Goal: Task Accomplishment & Management: Use online tool/utility

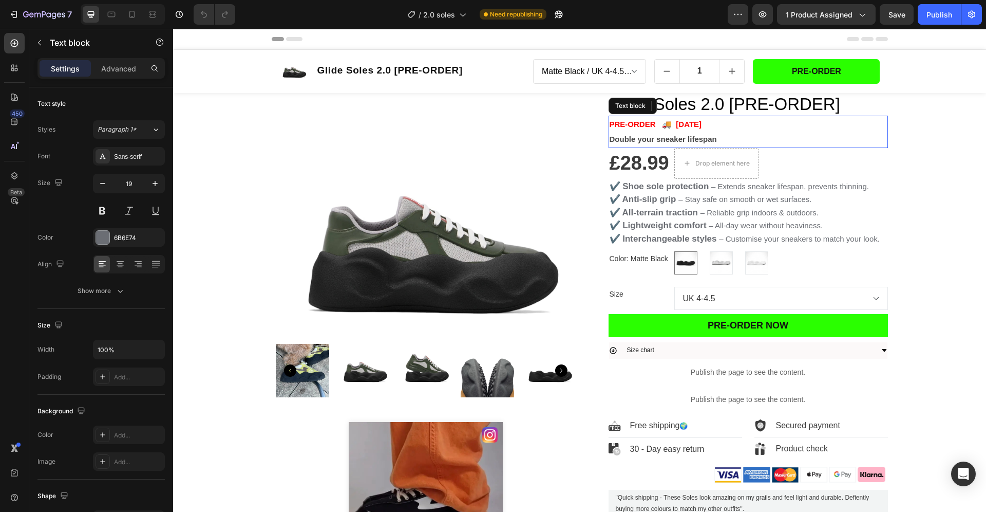
click at [702, 122] on strong "PRE-ORDER 🚚 [DATE]" at bounding box center [656, 124] width 92 height 9
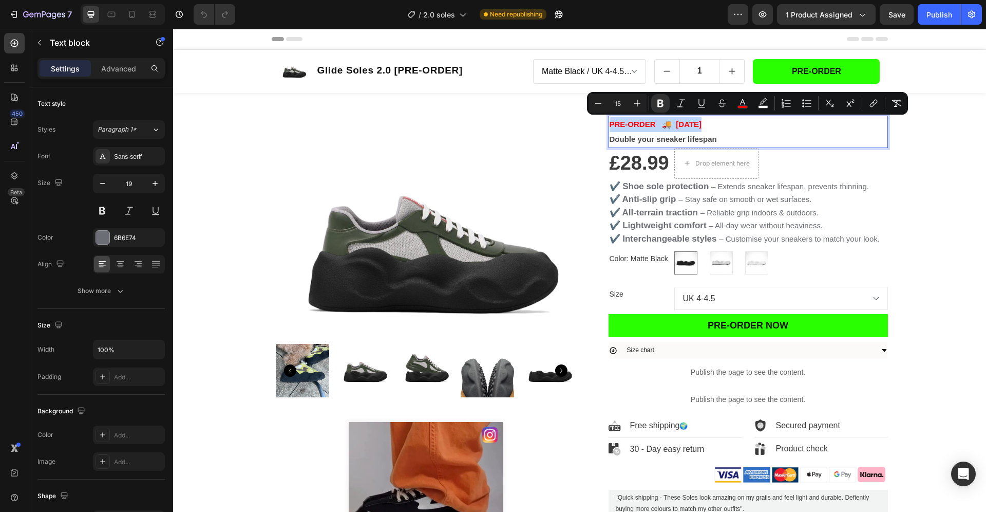
click at [661, 124] on strong "PRE-ORDER 🚚 [DATE]" at bounding box center [656, 124] width 92 height 9
click at [656, 124] on strong "PRE-ORDER 🚚 [DATE]" at bounding box center [656, 124] width 92 height 9
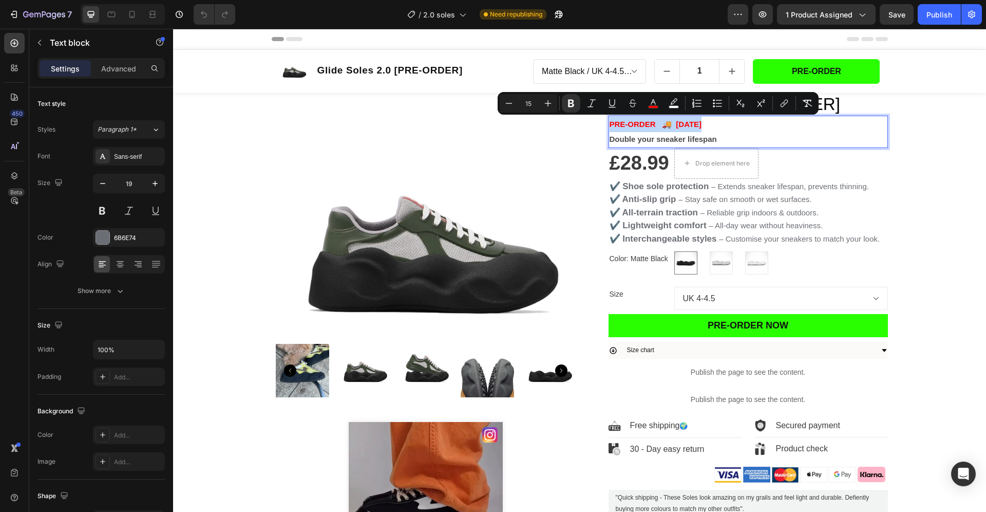
click at [656, 124] on strong "PRE-ORDER 🚚 [DATE]" at bounding box center [656, 124] width 92 height 9
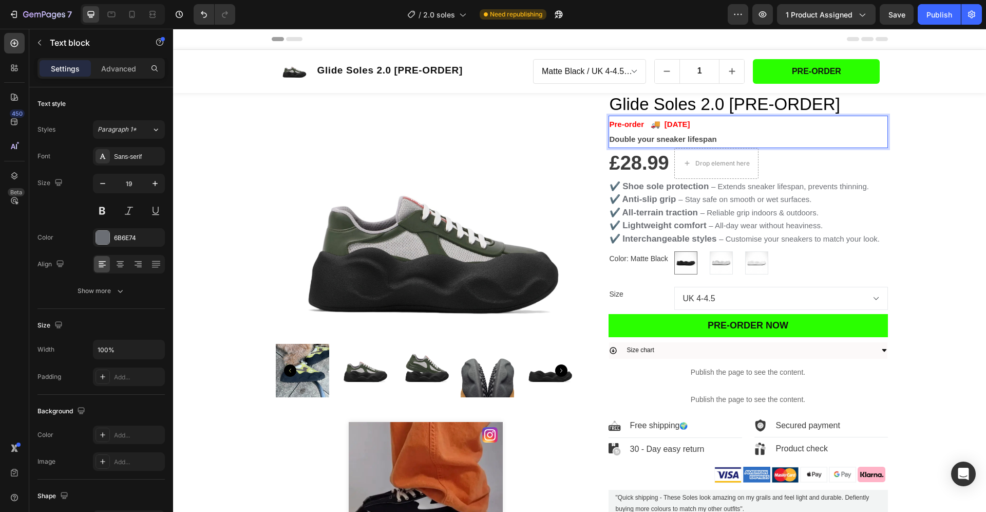
click at [690, 123] on strong "Pre-order 🚚 [DATE]" at bounding box center [650, 124] width 81 height 9
click at [646, 124] on strong "Pre-order 🚚 Mid September" at bounding box center [665, 124] width 110 height 9
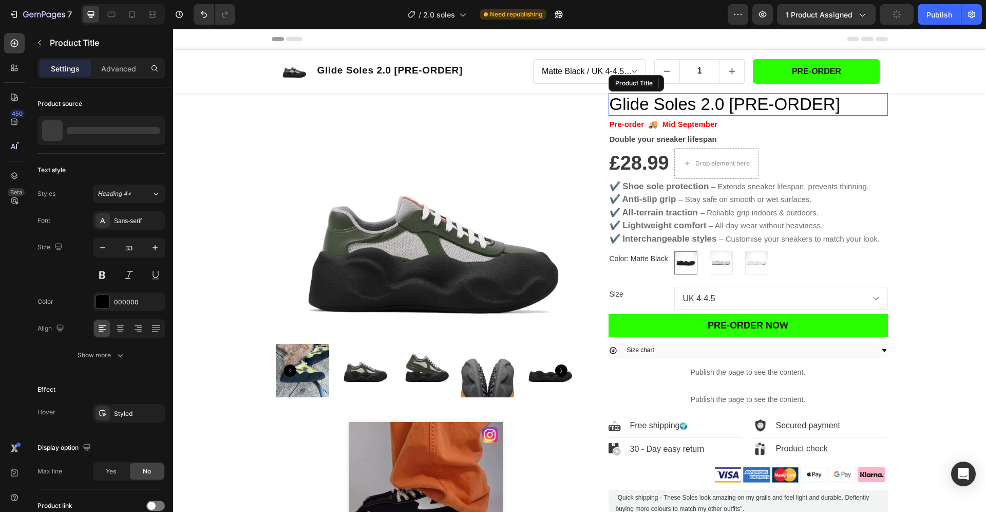
click at [786, 107] on h1 "Glide Soles 2.0 [PRE-ORDER]" at bounding box center [748, 104] width 279 height 23
click at [764, 101] on h1 "Glide Soles 2.0 [PRE-ORDER]" at bounding box center [748, 104] width 279 height 23
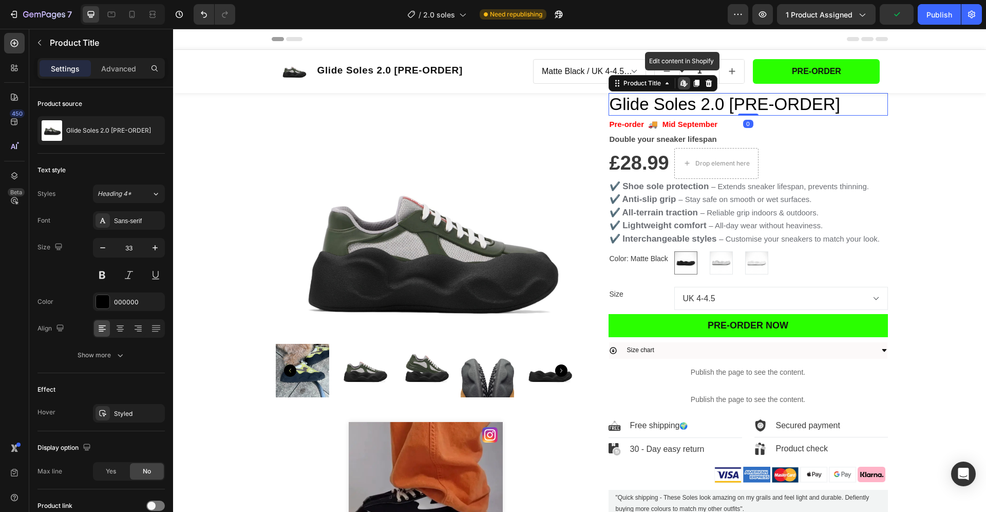
click at [764, 101] on h1 "Glide Soles 2.0 [PRE-ORDER]" at bounding box center [748, 104] width 279 height 23
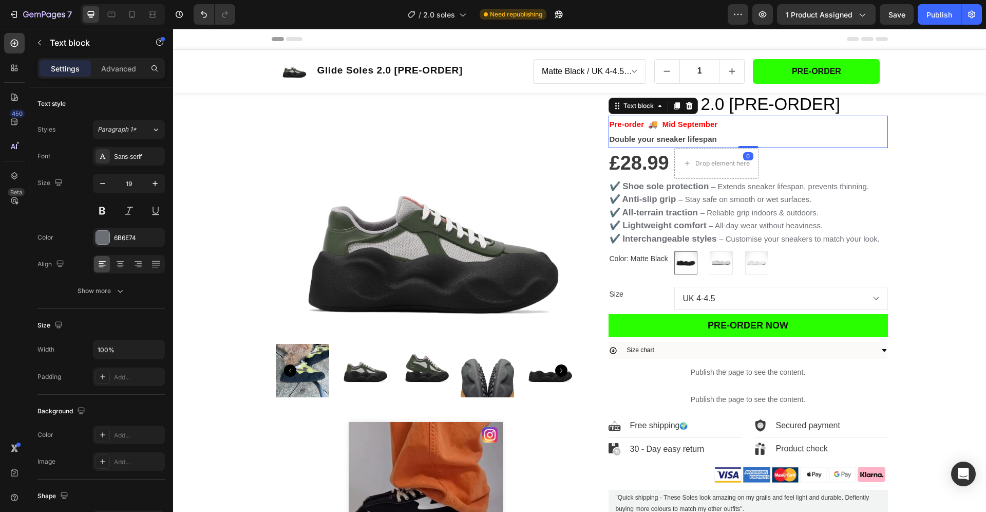
click at [667, 124] on strong "Pre-order 🚚 Mid September" at bounding box center [664, 124] width 108 height 9
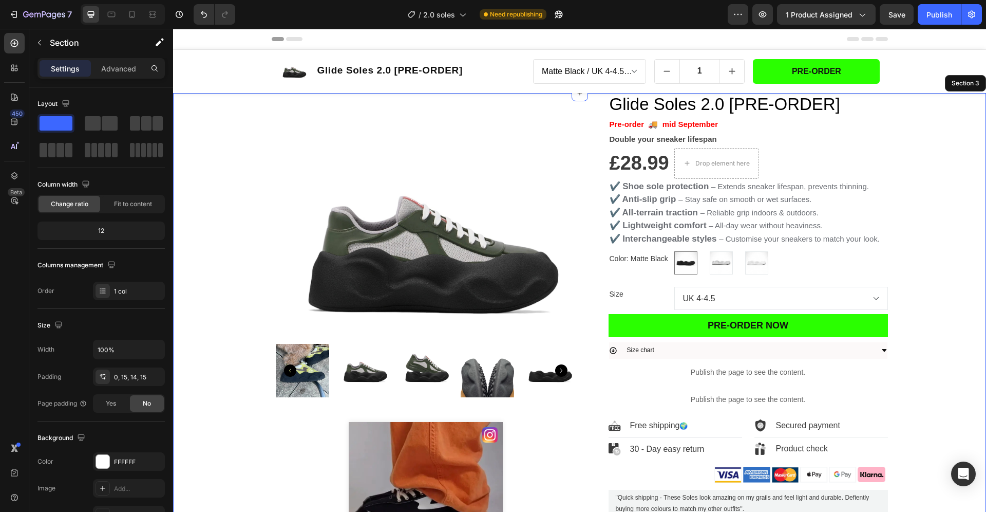
click at [951, 125] on div "Product Images ❤️ 1.5K Likes · 👁️ 67.5K Views Custom Code These viral soles jus…" at bounding box center [580, 371] width 798 height 556
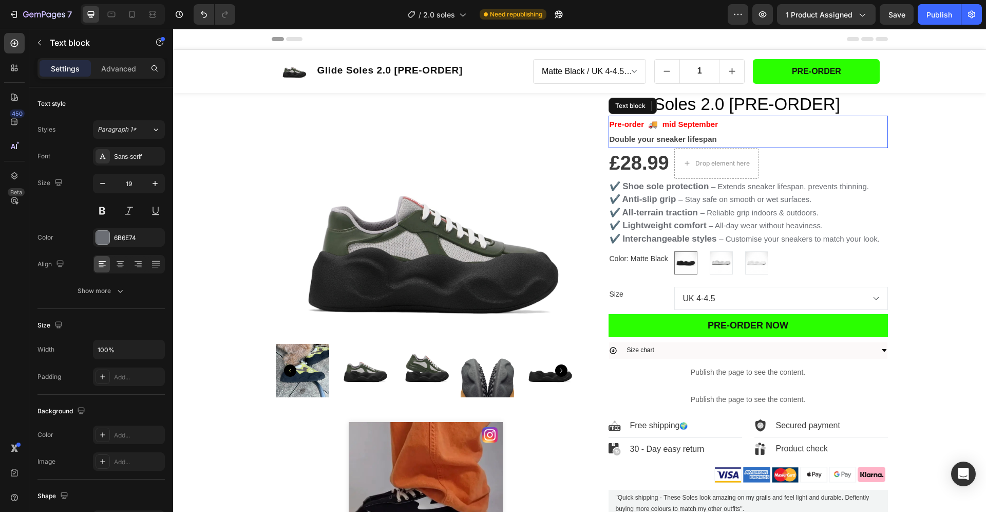
click at [672, 124] on strong "Pre-order 🚚 mid September" at bounding box center [664, 124] width 109 height 9
click at [667, 123] on strong "Pre-order 🚚 mid September" at bounding box center [664, 124] width 109 height 9
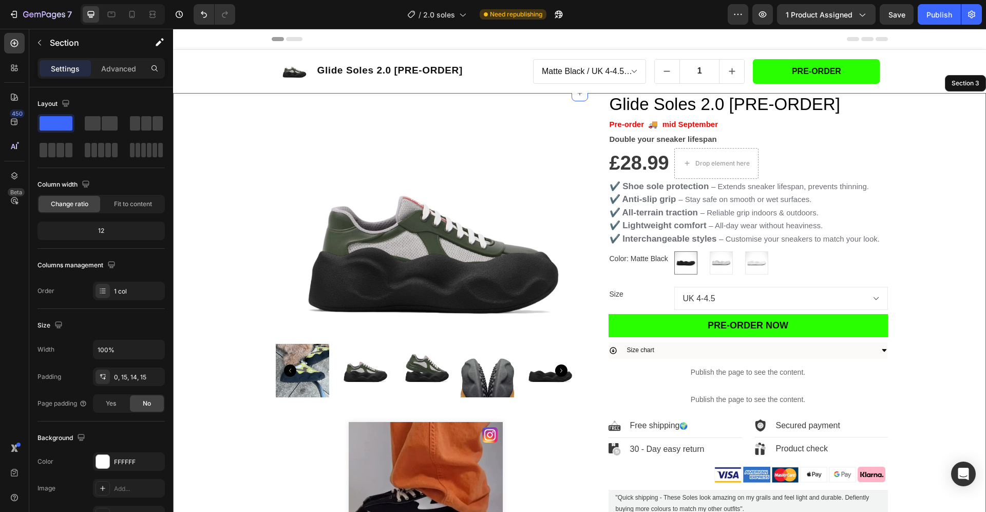
click at [935, 179] on div "Product Images ❤️ 1.5K Likes · 👁️ 67.5K Views Custom Code These viral soles jus…" at bounding box center [580, 371] width 798 height 556
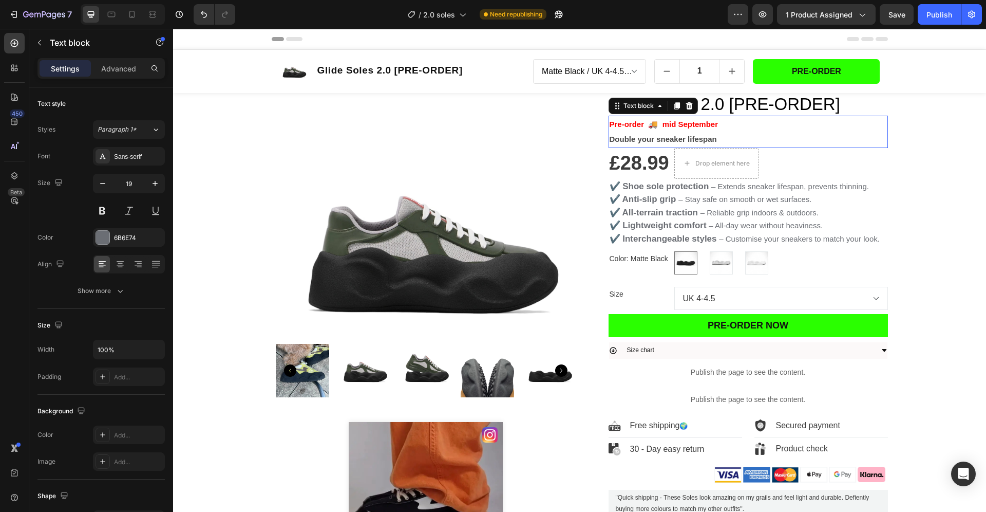
click at [698, 124] on strong "Pre-order 🚚 mid September" at bounding box center [664, 124] width 109 height 9
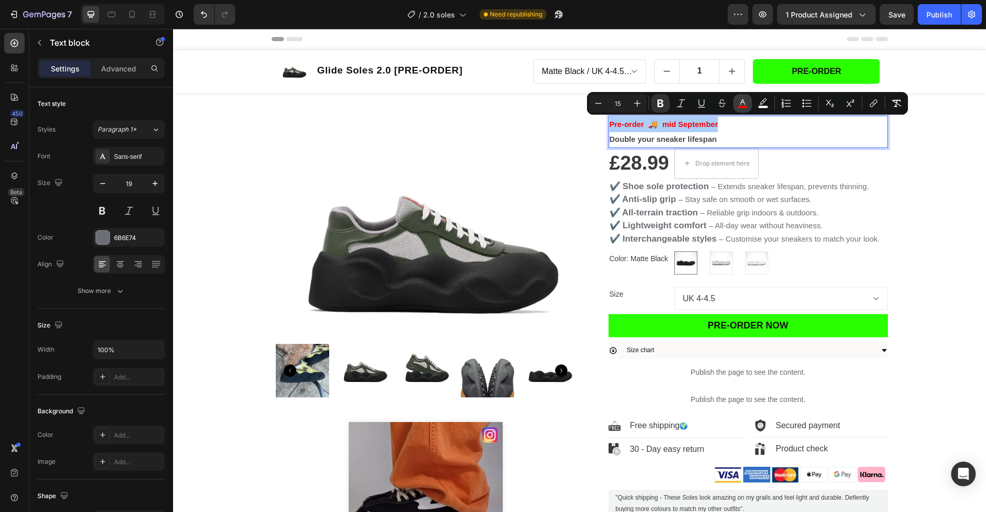
click at [746, 103] on icon "Editor contextual toolbar" at bounding box center [743, 103] width 10 height 10
type input "FF0000"
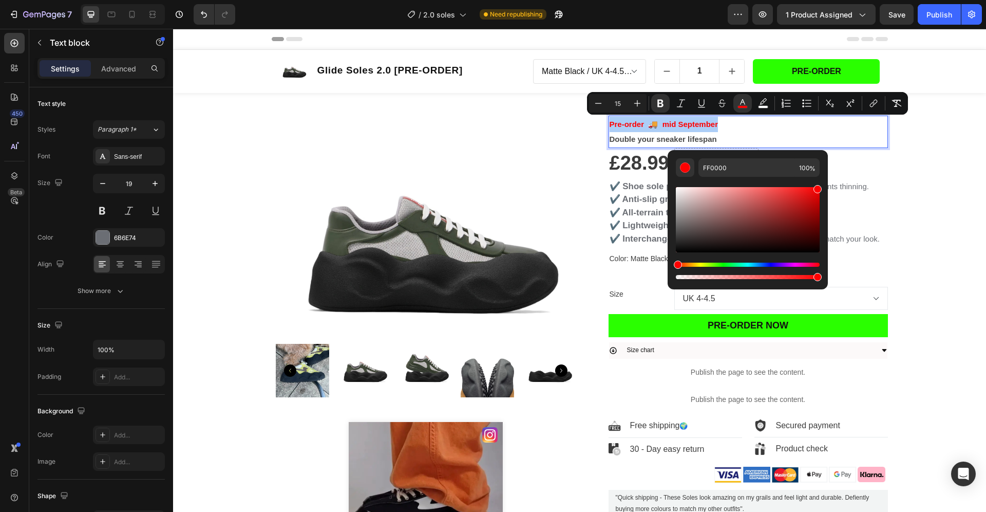
click at [720, 264] on div "Hue" at bounding box center [748, 264] width 144 height 4
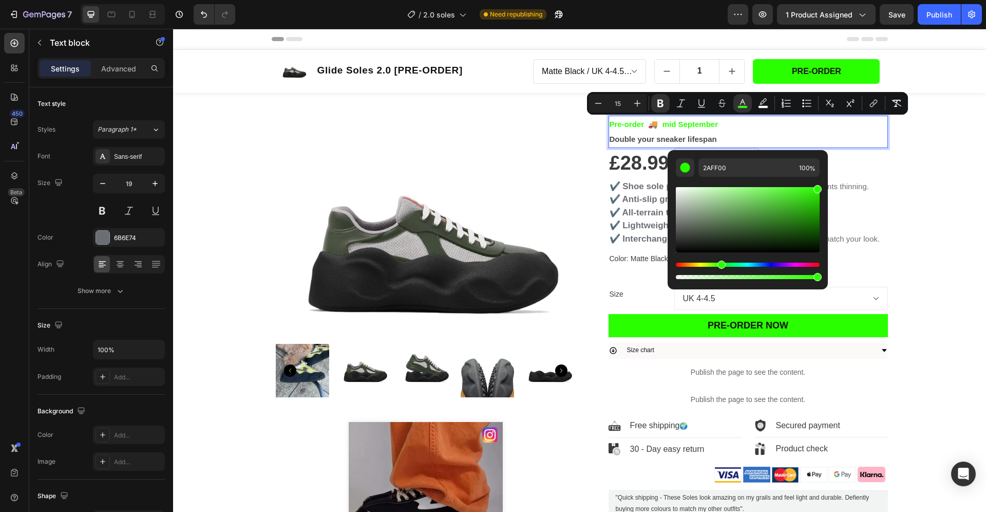
click at [739, 266] on div "Hue" at bounding box center [748, 264] width 144 height 4
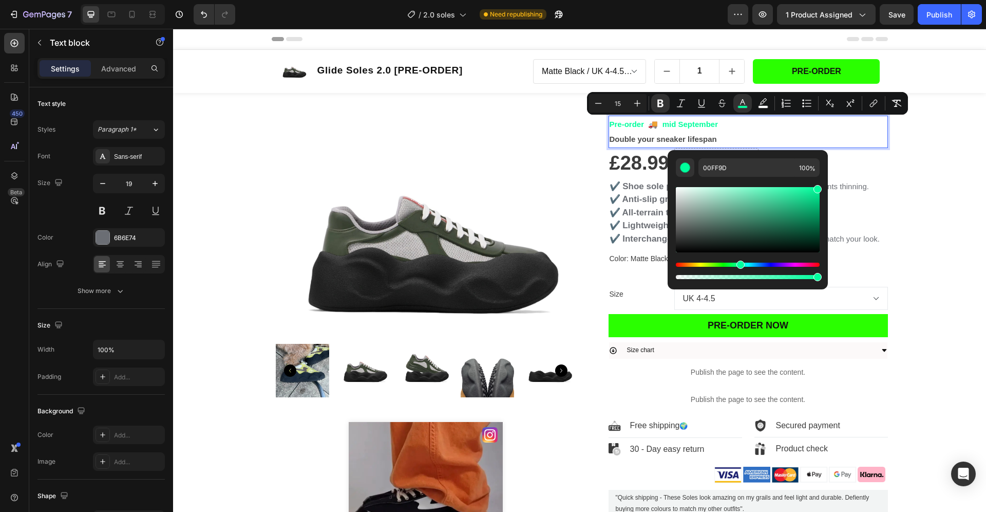
click at [746, 265] on div "Hue" at bounding box center [748, 264] width 144 height 4
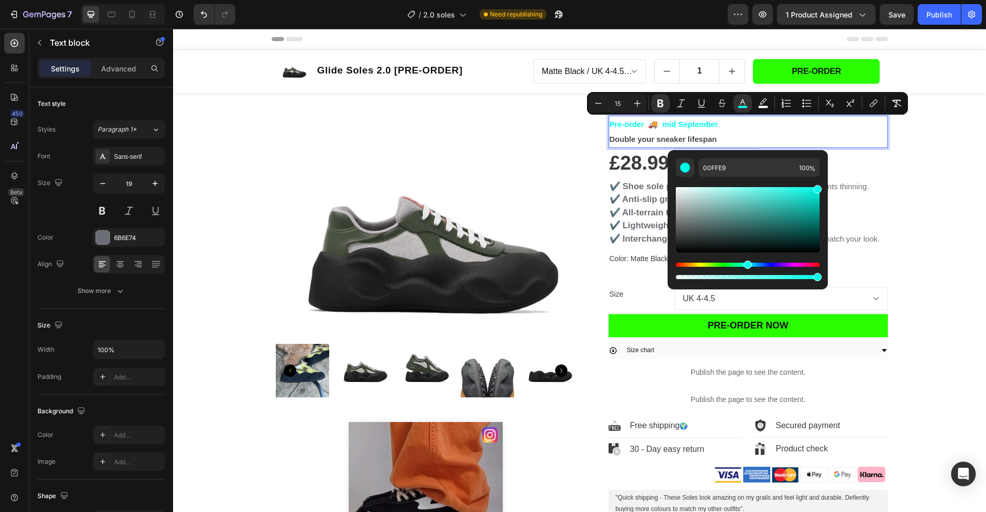
click at [714, 265] on div "Hue" at bounding box center [748, 264] width 144 height 4
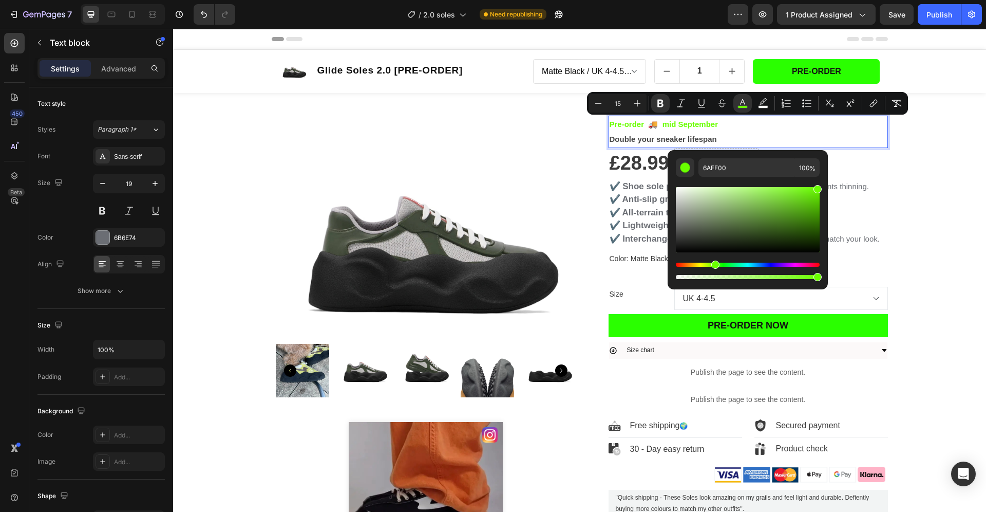
click at [722, 265] on div "Hue" at bounding box center [748, 264] width 144 height 4
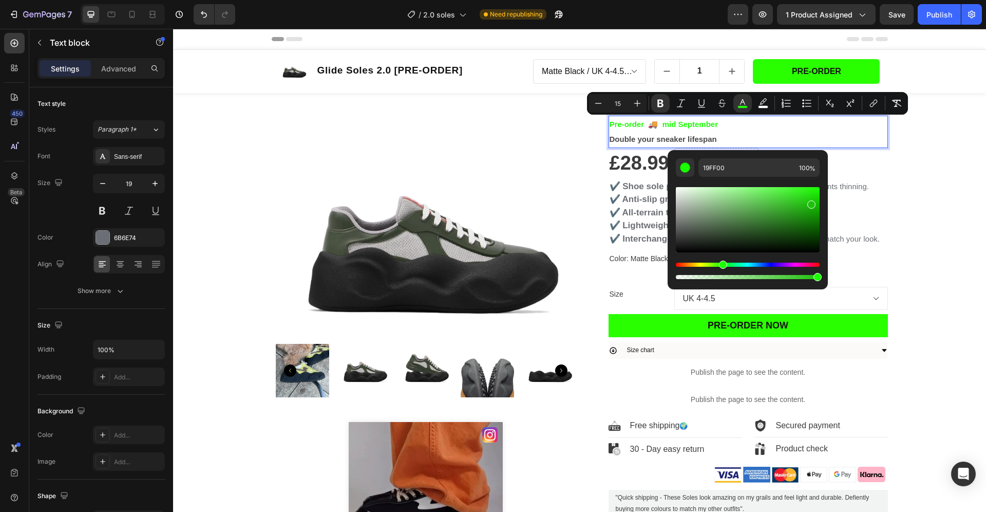
click at [810, 202] on div "Editor contextual toolbar" at bounding box center [748, 219] width 144 height 65
click at [800, 196] on div "Editor contextual toolbar" at bounding box center [748, 219] width 144 height 65
click at [796, 205] on div "Editor contextual toolbar" at bounding box center [748, 219] width 144 height 65
type input "2DB51E"
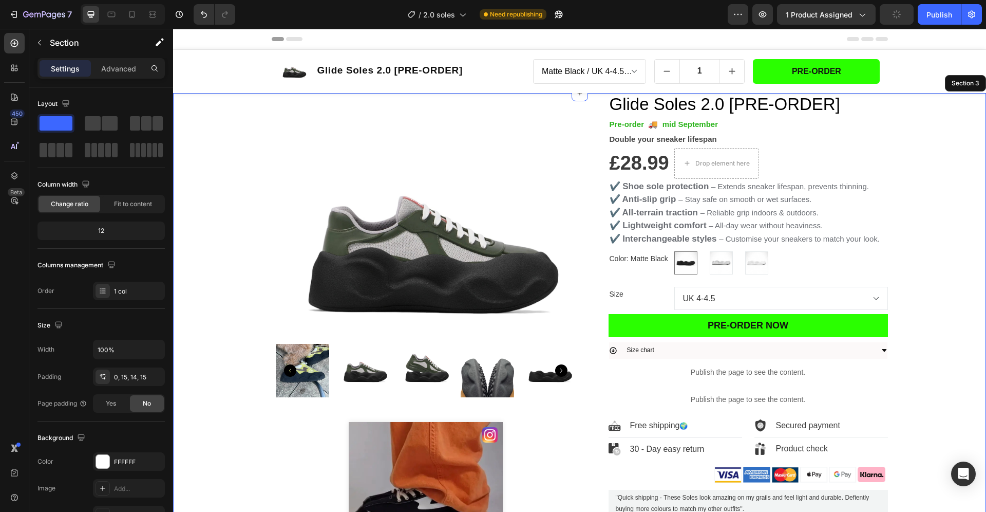
click at [889, 185] on div "Product Images ❤️ 1.5K Likes · 👁️ 67.5K Views Custom Code These viral soles jus…" at bounding box center [580, 371] width 798 height 556
click at [947, 163] on div "Product Images ❤️ 1.5K Likes · 👁️ 67.5K Views Custom Code These viral soles jus…" at bounding box center [580, 371] width 798 height 556
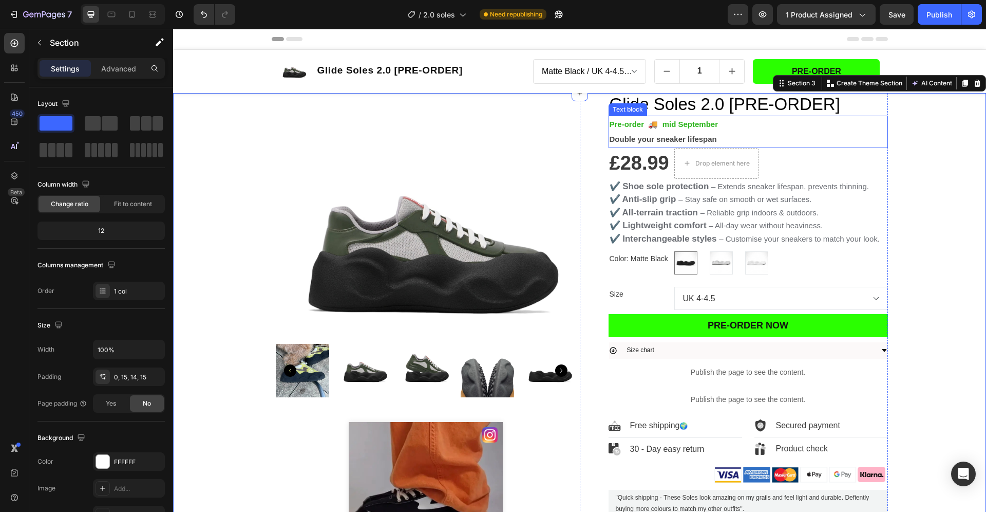
click at [703, 126] on strong "Pre-order 🚚 mid September" at bounding box center [664, 124] width 109 height 9
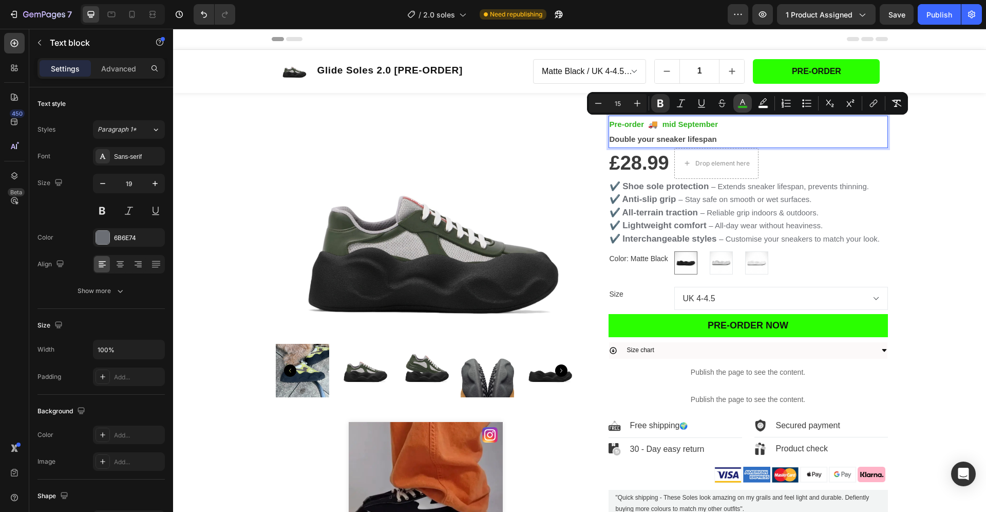
click at [741, 108] on rect "Editor contextual toolbar" at bounding box center [743, 107] width 10 height 3
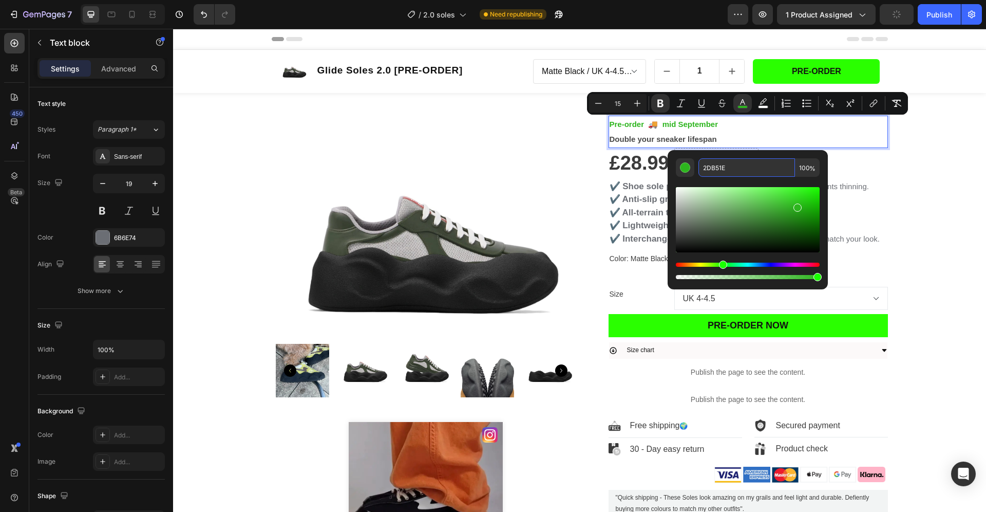
click at [712, 171] on input "2DB51E" at bounding box center [747, 167] width 97 height 18
click at [936, 73] on div "Product Images Glide Soles 2.0 [PRE-ORDER] Product Title Row Matte Black / UK 4…" at bounding box center [579, 71] width 813 height 43
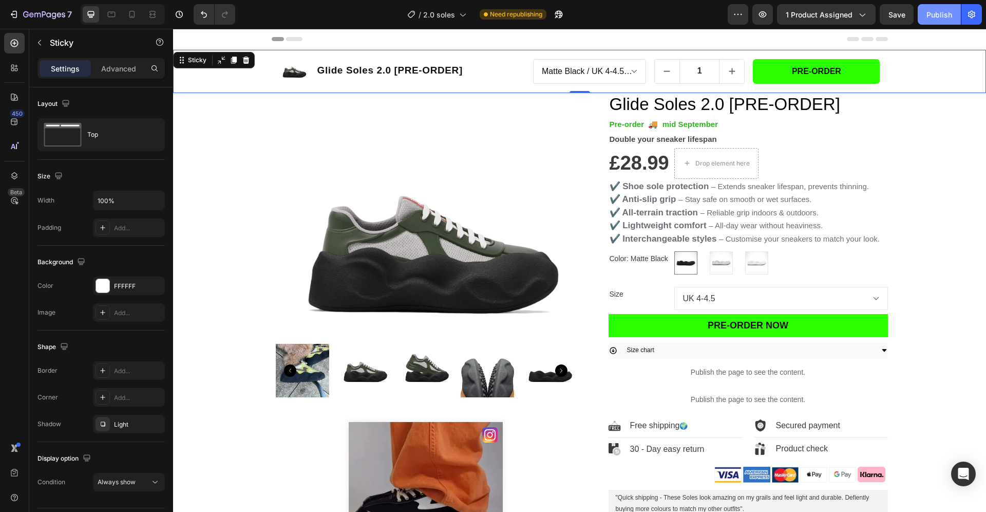
click at [948, 11] on div "Publish" at bounding box center [940, 14] width 26 height 11
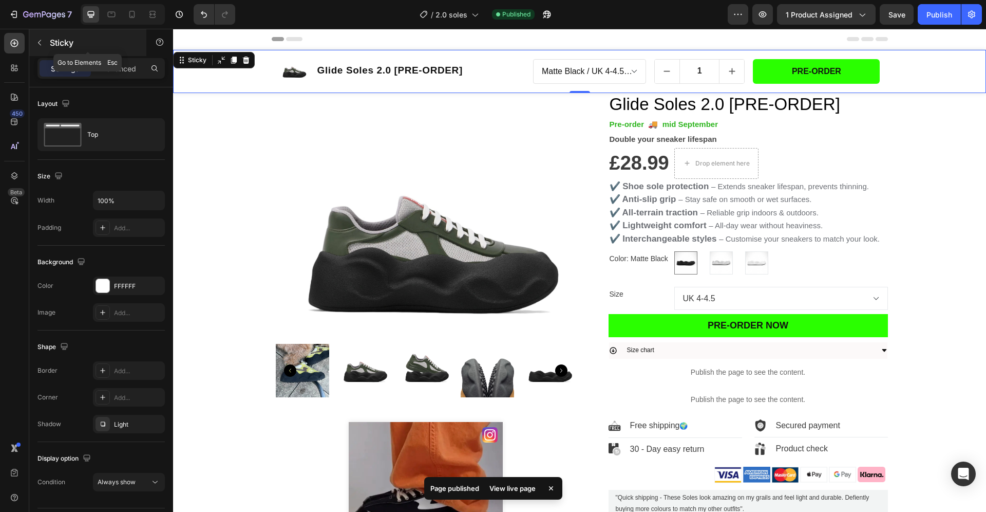
click at [48, 44] on div "Sticky" at bounding box center [87, 42] width 117 height 27
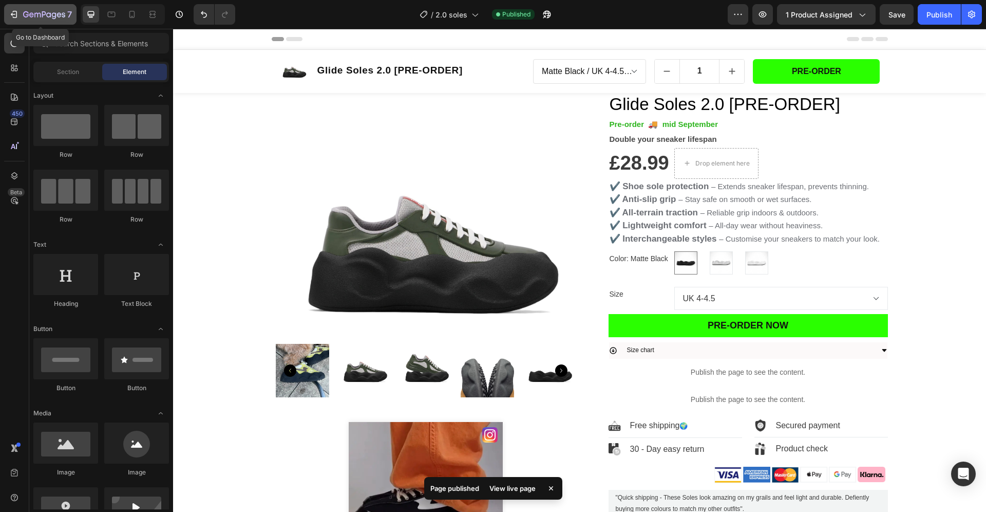
click at [17, 12] on icon "button" at bounding box center [14, 14] width 10 height 10
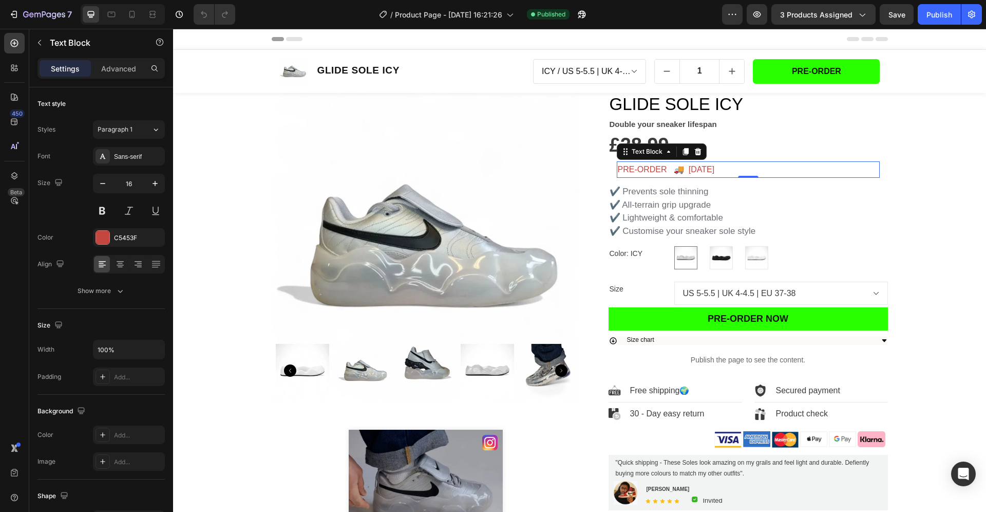
click at [731, 167] on p "PRE-ORDER 🚚 [DATE]" at bounding box center [748, 169] width 261 height 15
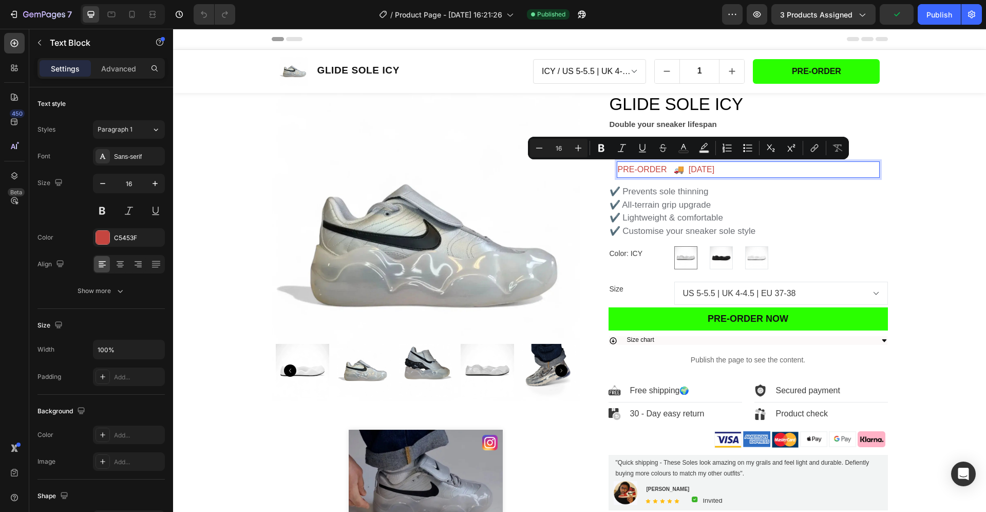
click at [626, 169] on p "PRE-ORDER 🚚 [DATE]" at bounding box center [748, 169] width 261 height 15
click at [701, 147] on icon "Editor contextual toolbar" at bounding box center [704, 148] width 10 height 10
type input "000000"
type input "77"
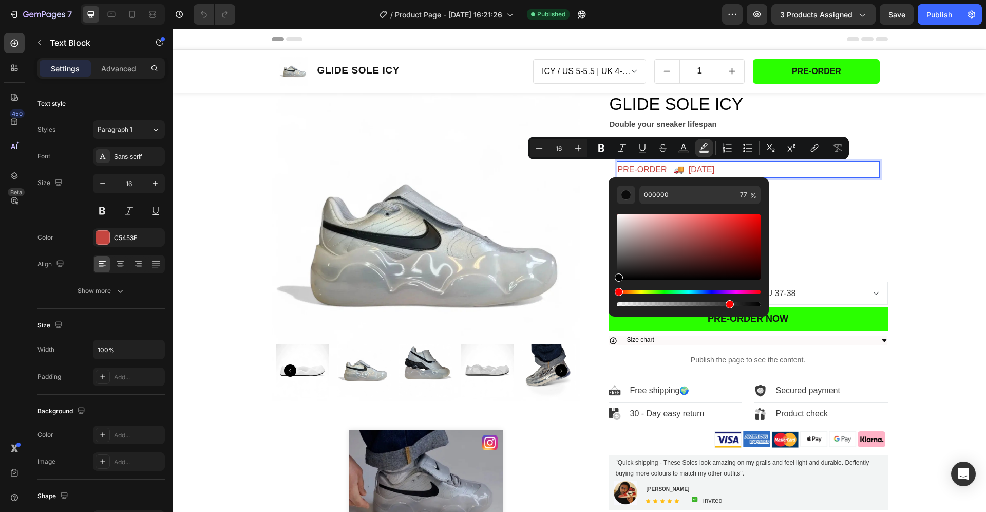
click at [728, 166] on p "PRE-ORDER 🚚 [DATE]" at bounding box center [748, 169] width 261 height 15
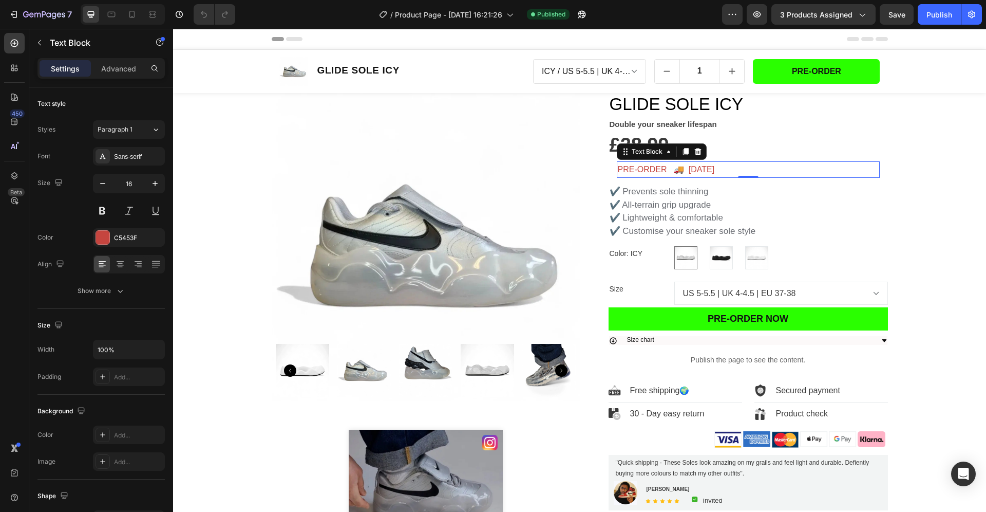
click at [728, 166] on p "PRE-ORDER 🚚 [DATE]" at bounding box center [748, 169] width 261 height 15
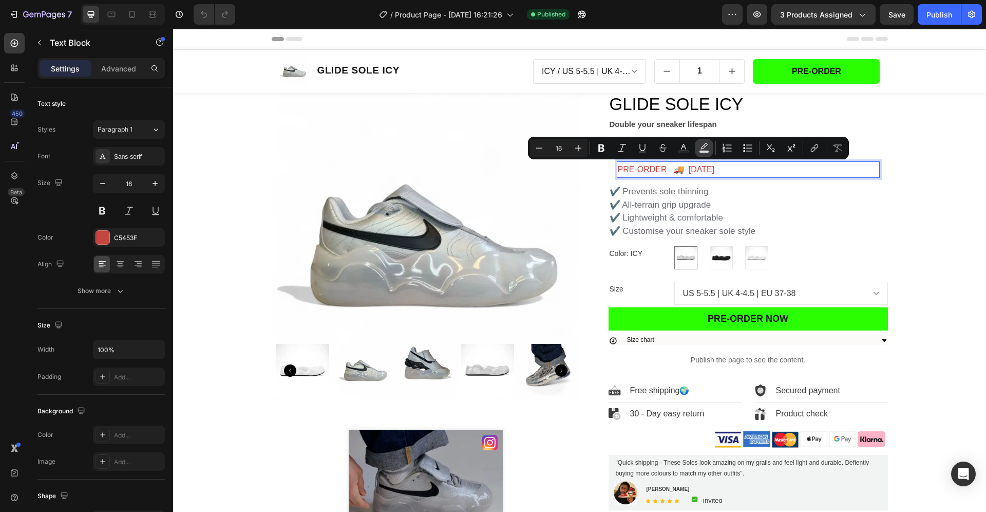
click at [703, 148] on icon "Editor contextual toolbar" at bounding box center [704, 148] width 10 height 10
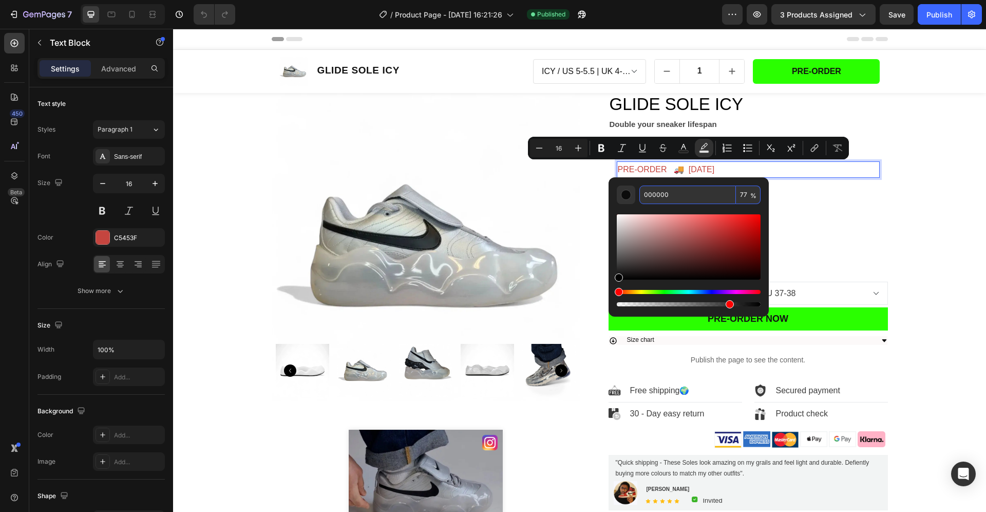
click at [668, 195] on input "000000" at bounding box center [688, 194] width 97 height 18
paste input "2DB51E"
click at [666, 198] on input "000000 2DB51E" at bounding box center [688, 194] width 97 height 18
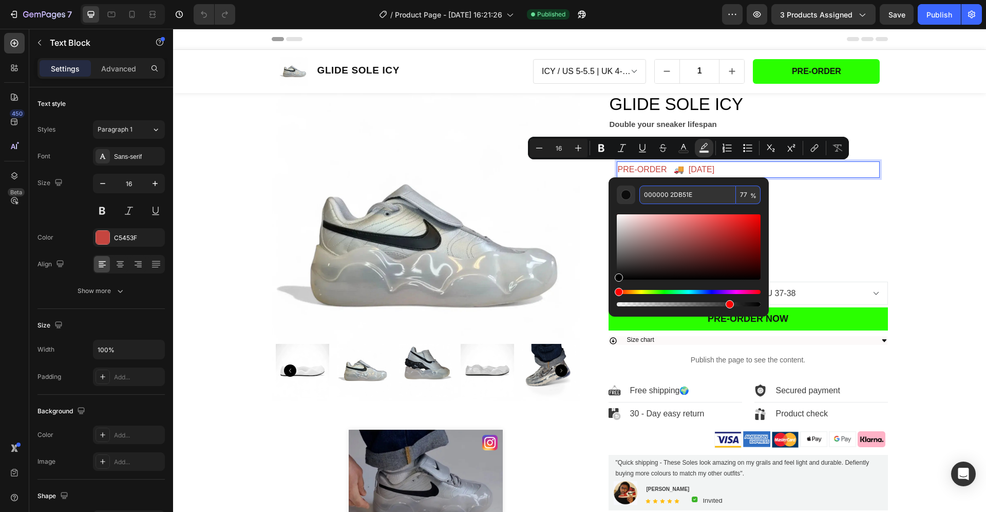
click at [666, 198] on input "000000 2DB51E" at bounding box center [688, 194] width 97 height 18
paste input "Editor contextual toolbar"
type input "2DB51E"
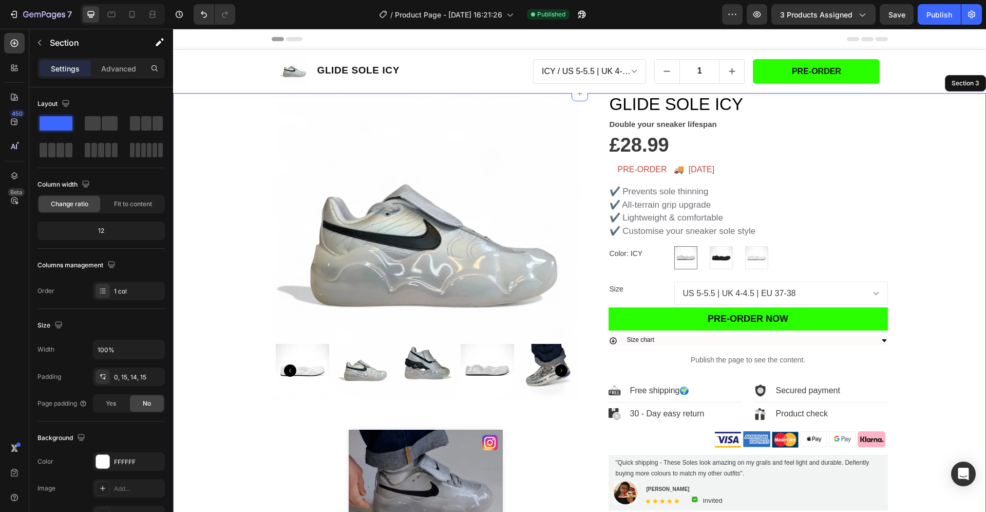
click at [932, 171] on div "Product Images ❤️ 17.9K Likes · 👁️ 2.9M Views Custom Code These viral soles jus…" at bounding box center [580, 353] width 798 height 521
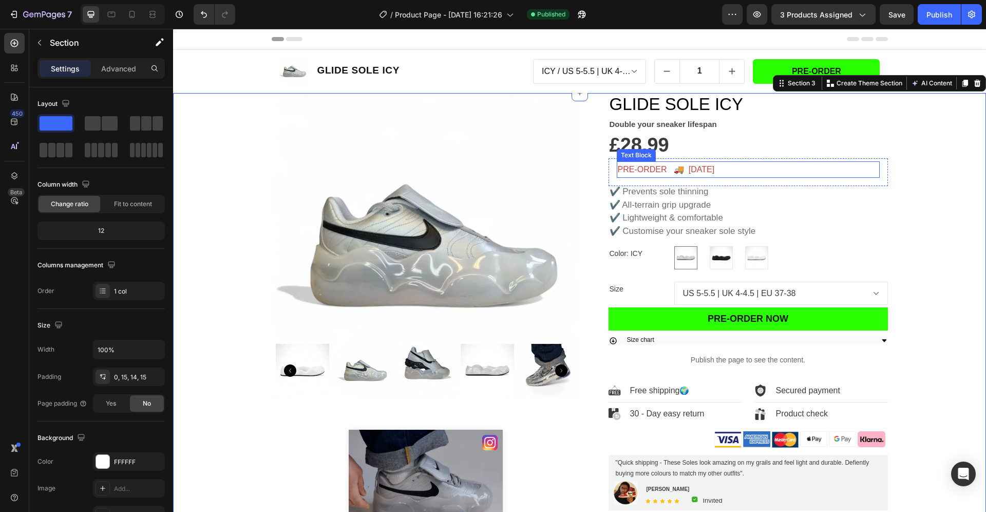
click at [714, 166] on p "PRE-ORDER 🚚 [DATE]" at bounding box center [748, 169] width 261 height 15
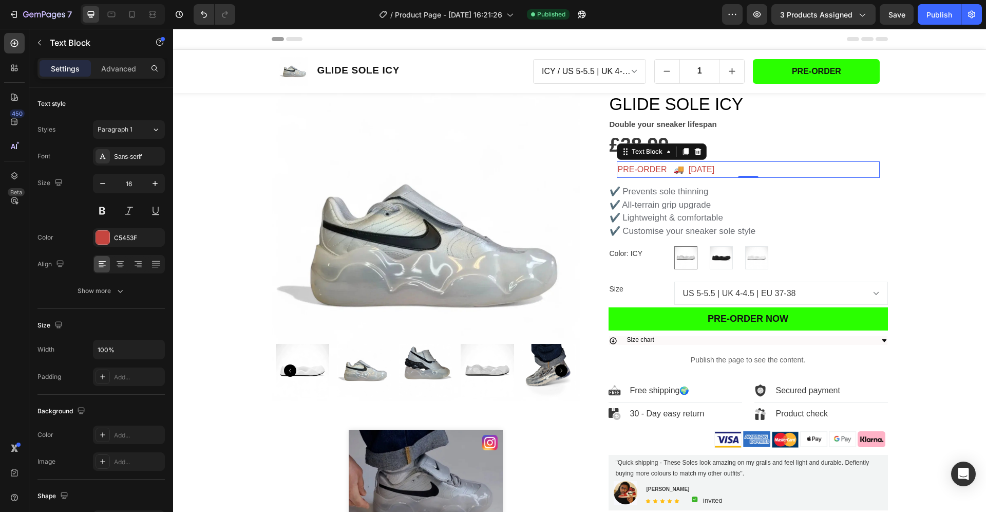
click at [714, 167] on p "PRE-ORDER 🚚 [DATE]" at bounding box center [748, 169] width 261 height 15
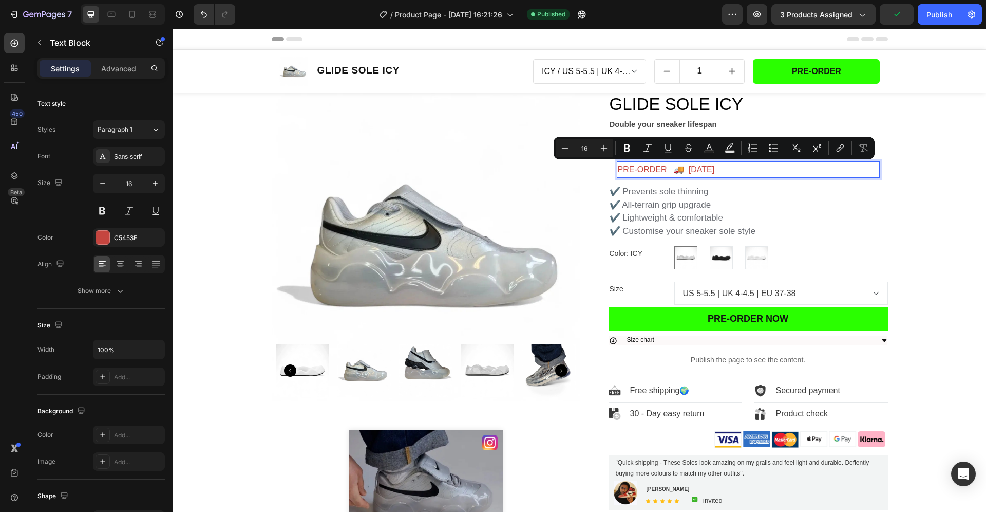
click at [718, 171] on p "PRE-ORDER 🚚 [DATE]" at bounding box center [748, 169] width 261 height 15
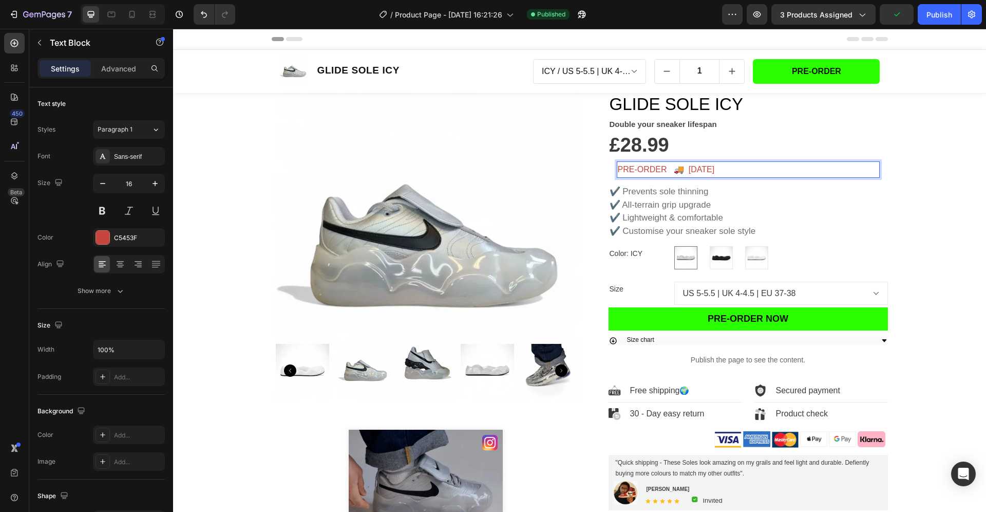
click at [718, 171] on p "PRE-ORDER 🚚 [DATE]" at bounding box center [748, 169] width 261 height 15
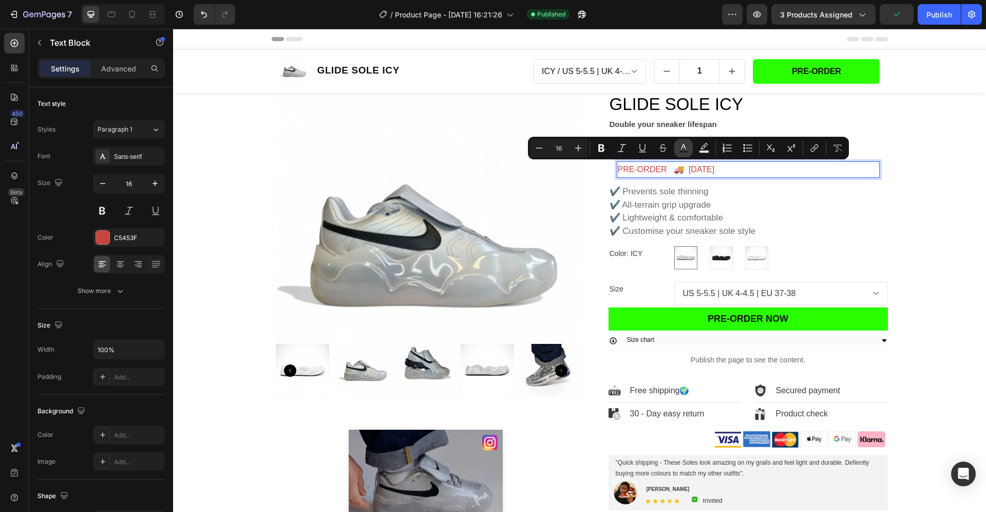
click at [685, 151] on rect "Editor contextual toolbar" at bounding box center [684, 152] width 10 height 3
type input "C5453F"
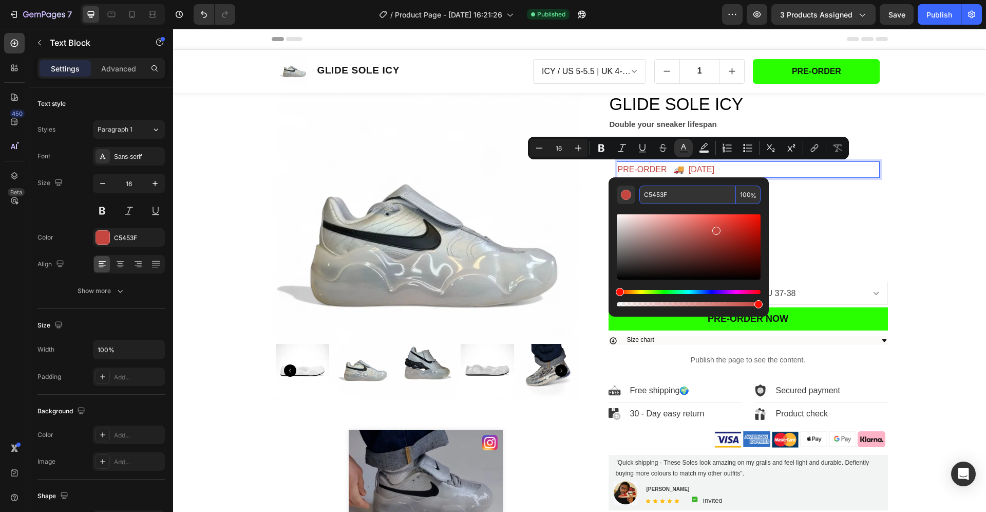
click at [695, 200] on input "C5453F" at bounding box center [688, 194] width 97 height 18
paste input "2DB51E"
type input "2DB51E"
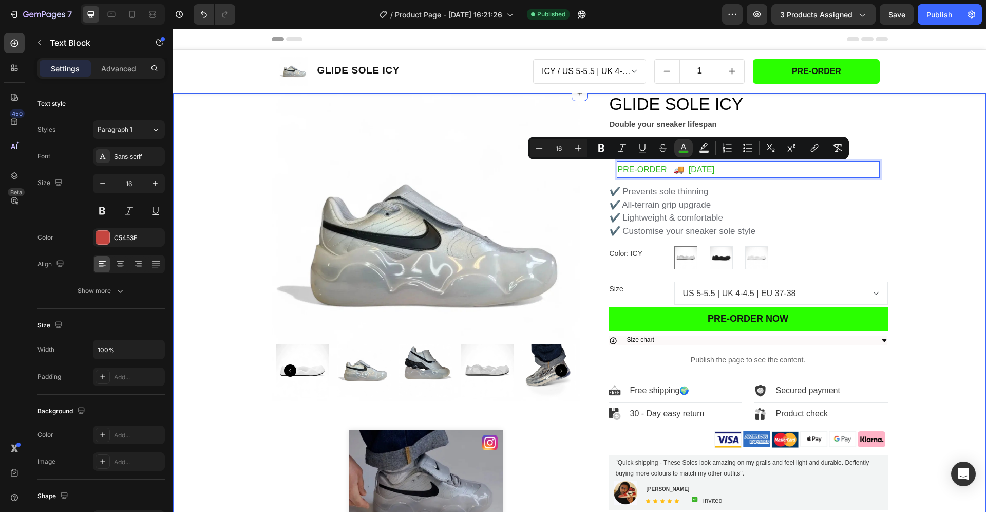
click at [920, 239] on div "Product Images ❤️ 17.9K Likes · 👁️ 2.9M Views Custom Code These viral soles jus…" at bounding box center [580, 353] width 798 height 521
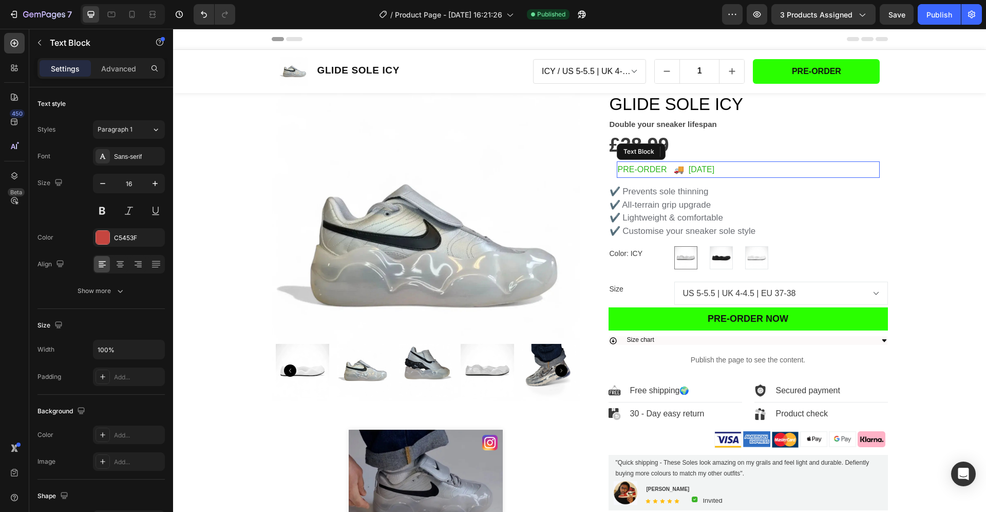
click at [624, 165] on span "PRE-ORDER 🚚 [DATE]" at bounding box center [666, 169] width 97 height 9
click at [624, 166] on span "PRE-ORDER 🚚 [DATE]" at bounding box center [666, 169] width 97 height 9
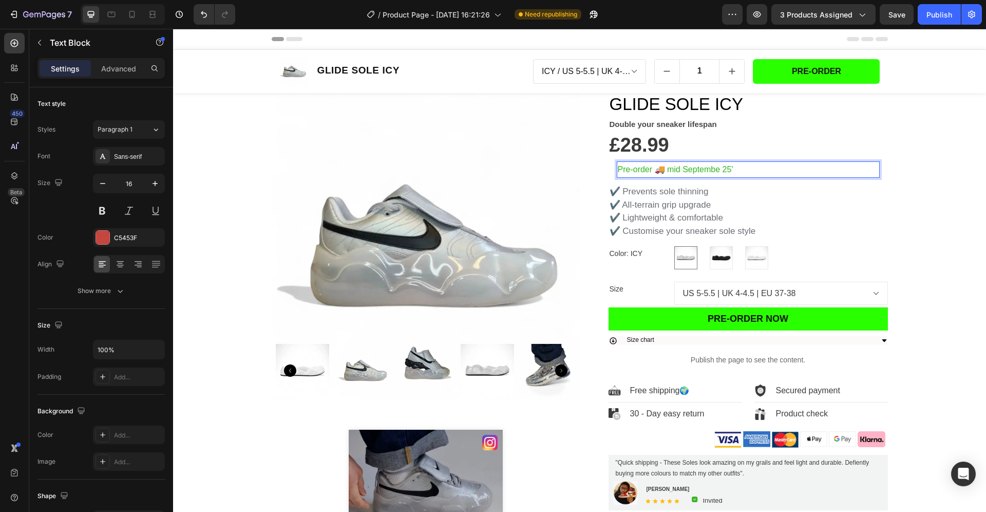
click at [718, 170] on span "Pre-order 🚚 mid Septembe 25'" at bounding box center [676, 169] width 116 height 9
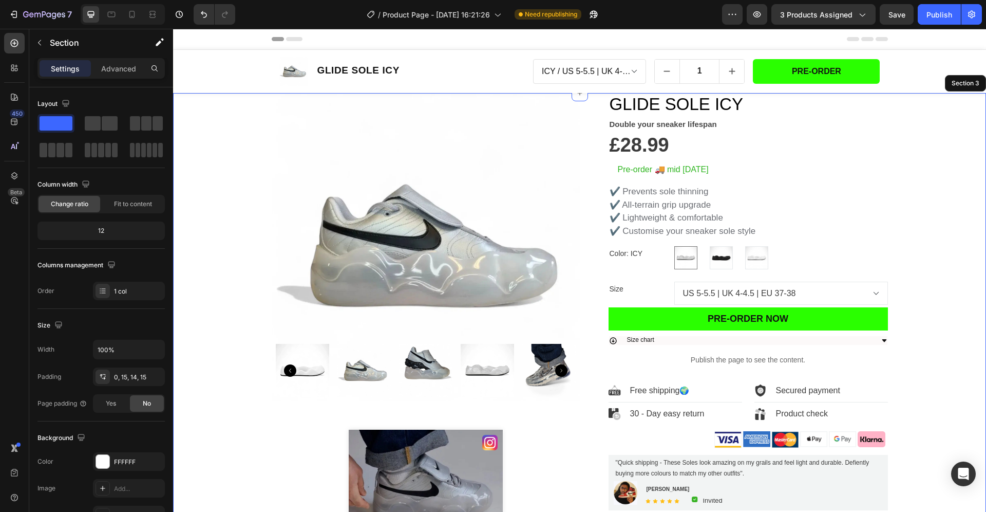
click at [944, 178] on div "Product Images ❤️ 17.9K Likes · 👁️ 2.9M Views Custom Code These viral soles jus…" at bounding box center [580, 353] width 798 height 521
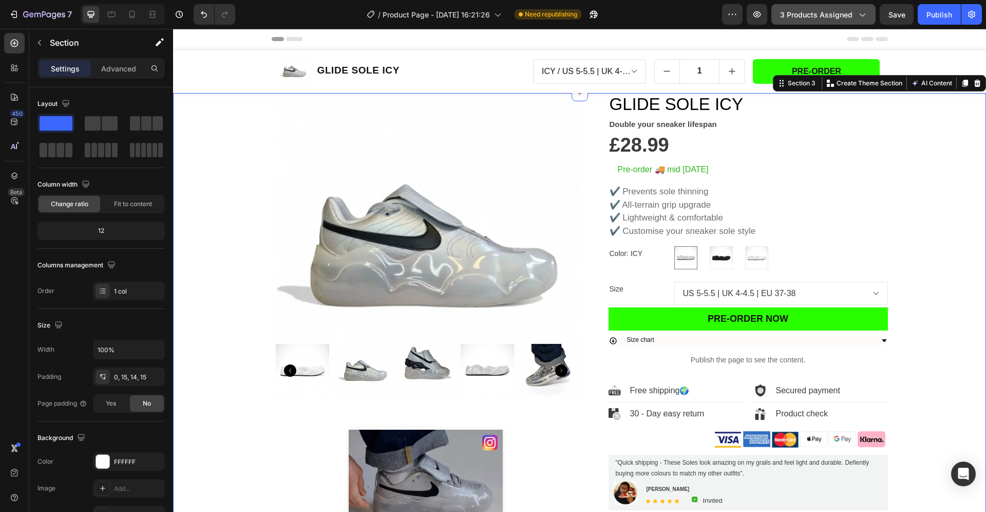
click at [823, 15] on span "3 products assigned" at bounding box center [816, 14] width 72 height 11
click at [947, 164] on div "Product Images ❤️ 17.9K Likes · 👁️ 2.9M Views Custom Code These viral soles jus…" at bounding box center [580, 353] width 798 height 521
click at [942, 19] on div "Publish" at bounding box center [940, 14] width 26 height 11
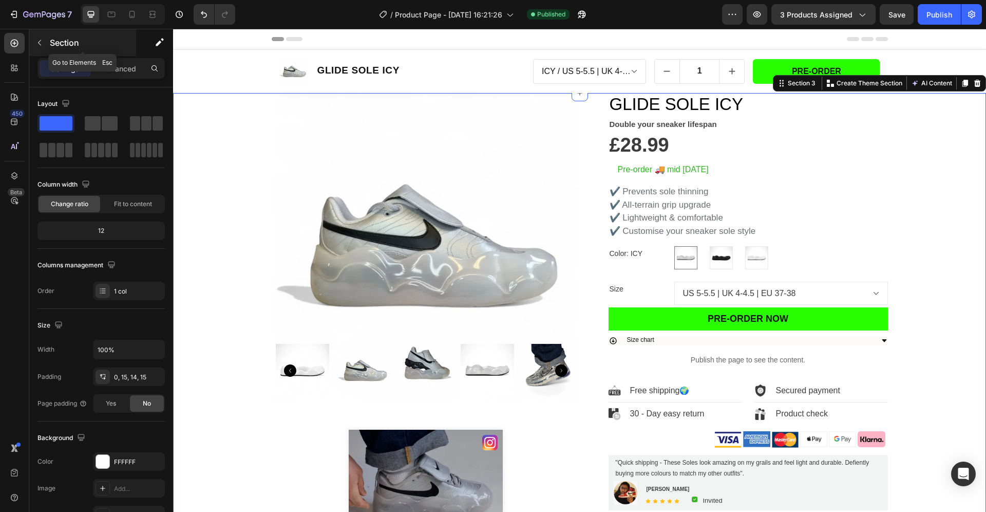
click at [50, 39] on p "Section" at bounding box center [92, 42] width 84 height 12
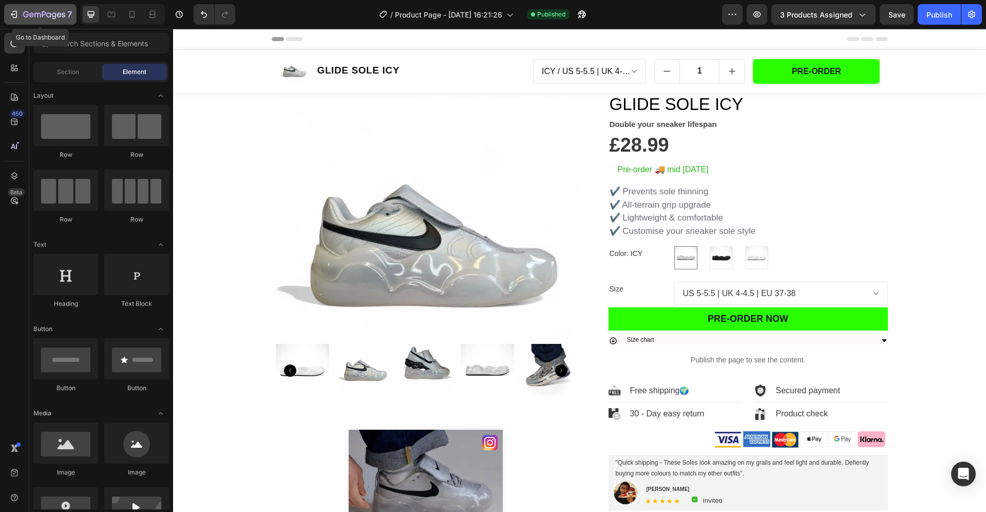
click at [20, 15] on div "7" at bounding box center [40, 14] width 63 height 12
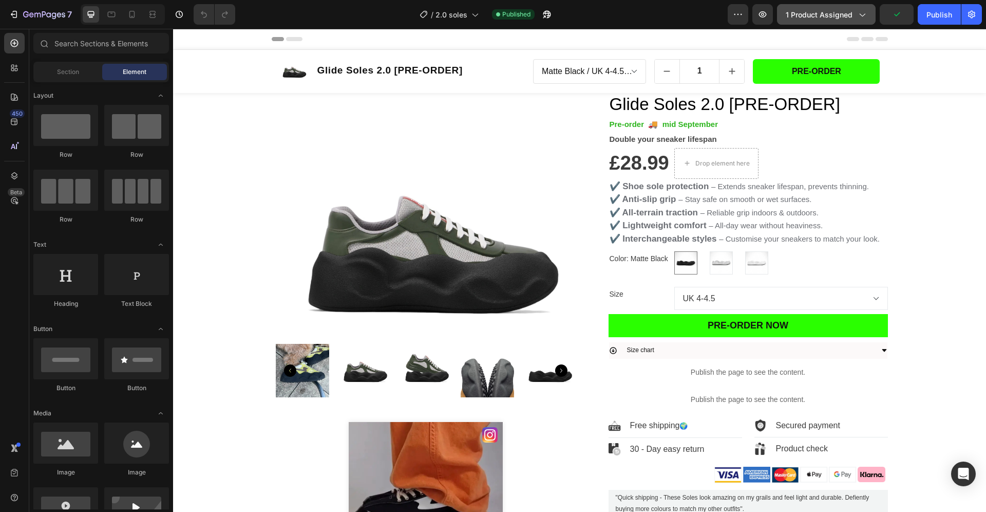
click at [837, 17] on span "1 product assigned" at bounding box center [819, 14] width 67 height 11
click at [50, 18] on icon "button" at bounding box center [44, 15] width 42 height 9
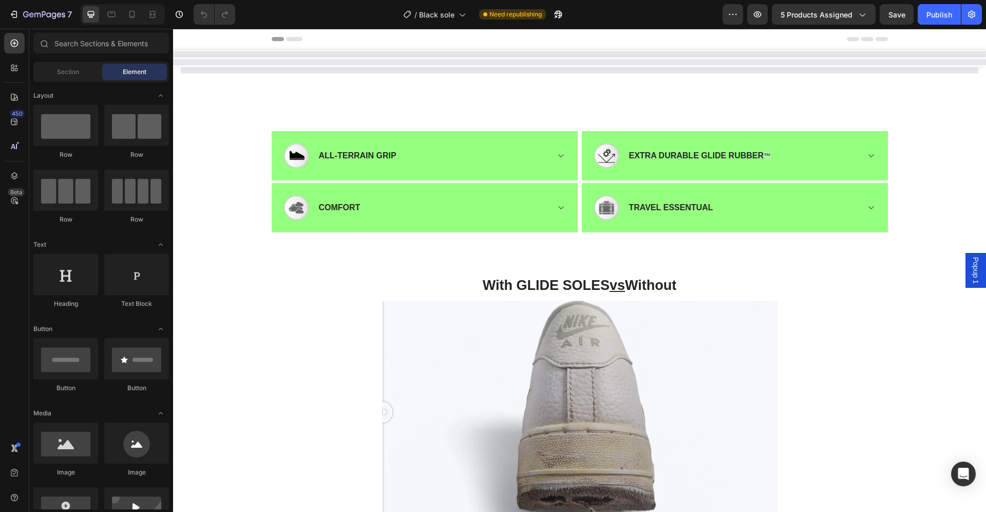
select select "573813870539244617"
select select "US 6-6.5 | UK 5-5.5 | EU 38-39"
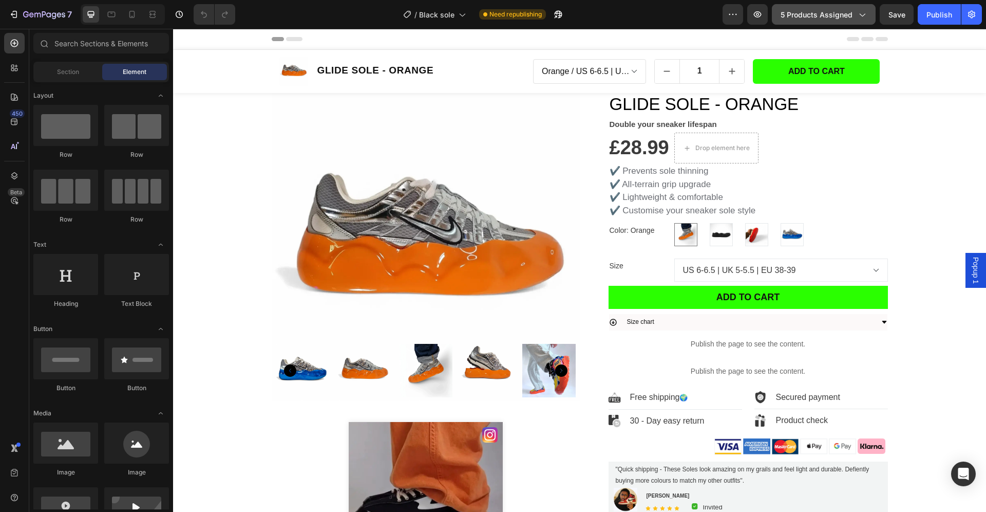
click at [838, 21] on button "5 products assigned" at bounding box center [824, 14] width 104 height 21
